Goal: Task Accomplishment & Management: Use online tool/utility

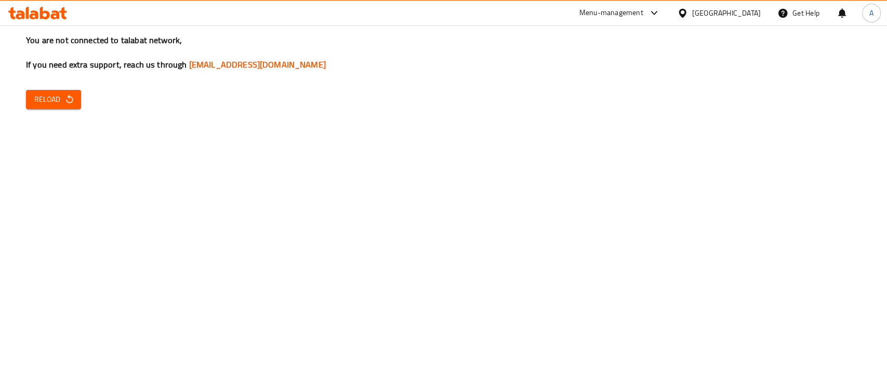
click at [16, 152] on div "You are not connected to talabat network, If you need extra support, reach us t…" at bounding box center [443, 191] width 887 height 382
click at [41, 103] on span "Reload" at bounding box center [53, 99] width 38 height 13
click at [52, 103] on span "Reload" at bounding box center [53, 99] width 38 height 13
click at [108, 206] on div "You are not connected to talabat network, If you need extra support, reach us t…" at bounding box center [443, 191] width 887 height 382
click at [51, 106] on button "Reload" at bounding box center [53, 99] width 55 height 19
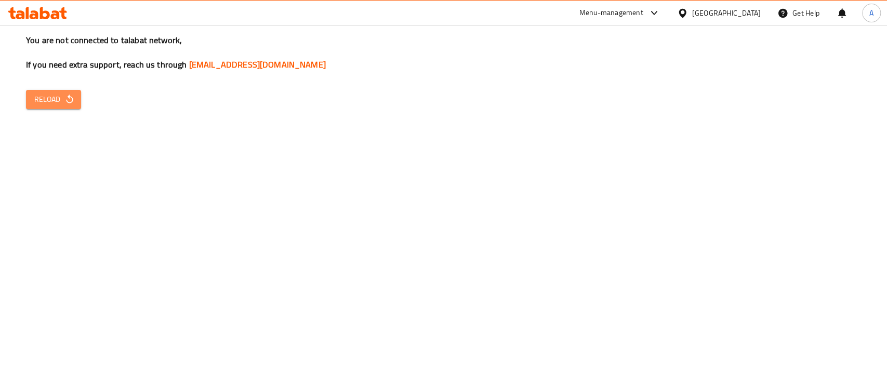
click at [51, 106] on button "Reload" at bounding box center [53, 99] width 55 height 19
click at [798, 262] on div "You are not connected to talabat network, If you need extra support, reach us t…" at bounding box center [443, 191] width 887 height 382
